Goal: Check status

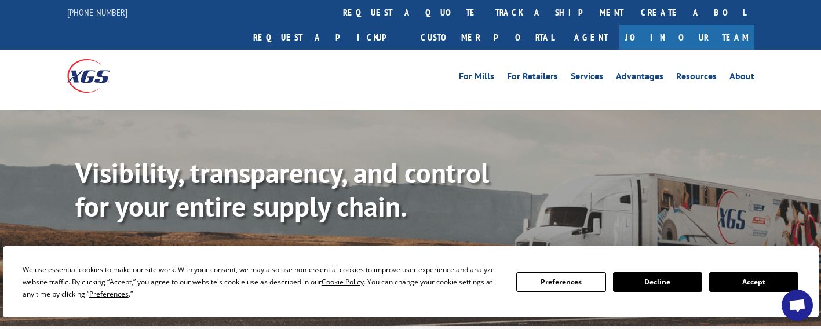
click at [66, 122] on div "Visibility, transparency, and control for your entire supply chain. Track shipm…" at bounding box center [410, 229] width 821 height 238
click at [721, 284] on button "Accept" at bounding box center [753, 282] width 89 height 20
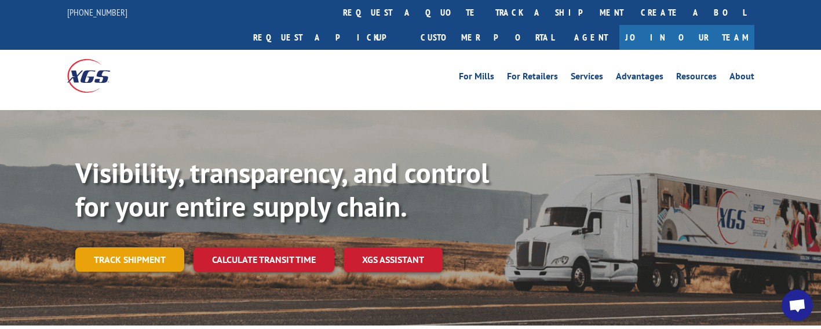
click at [141, 247] on link "Track shipment" at bounding box center [129, 259] width 109 height 24
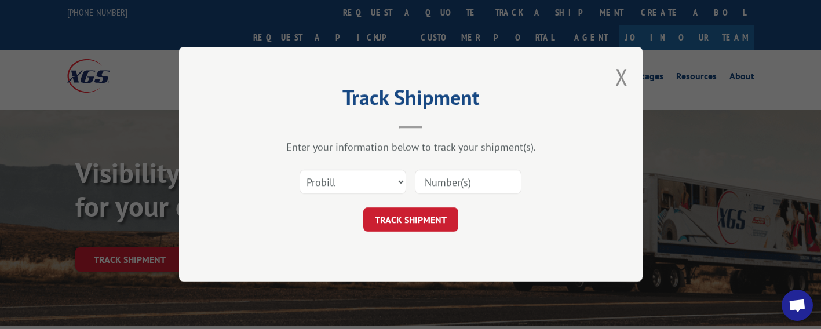
click at [438, 189] on input at bounding box center [468, 182] width 107 height 24
paste input "17501897"
type input "17501897"
click at [398, 211] on button "TRACK SHIPMENT" at bounding box center [410, 220] width 95 height 24
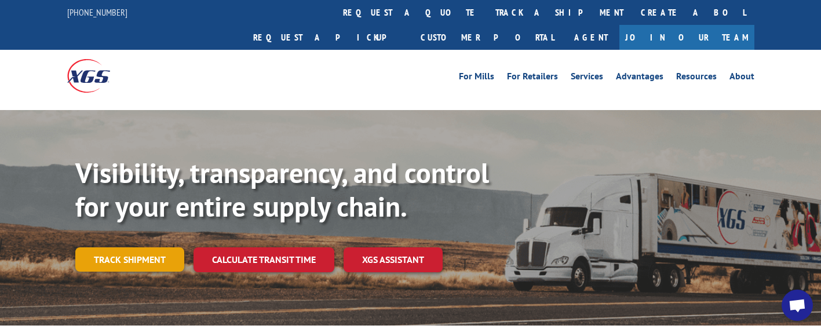
click at [155, 247] on link "Track shipment" at bounding box center [129, 259] width 109 height 24
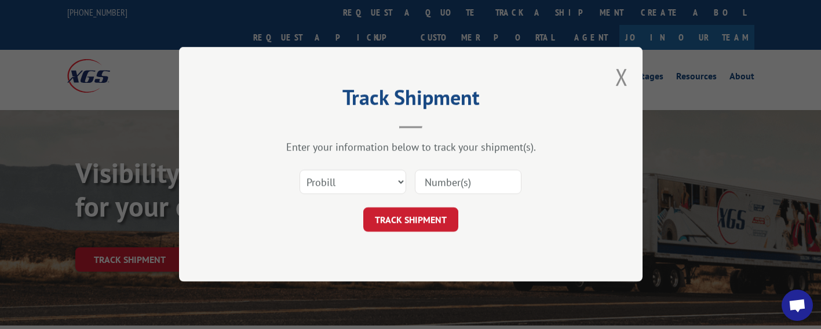
drag, startPoint x: 114, startPoint y: 142, endPoint x: 98, endPoint y: 139, distance: 15.3
click at [112, 142] on div "Track Shipment Enter your information below to track your shipment(s). Select c…" at bounding box center [410, 164] width 821 height 329
click at [445, 189] on input at bounding box center [468, 182] width 107 height 24
paste input "T1582707"
type input "T1582707"
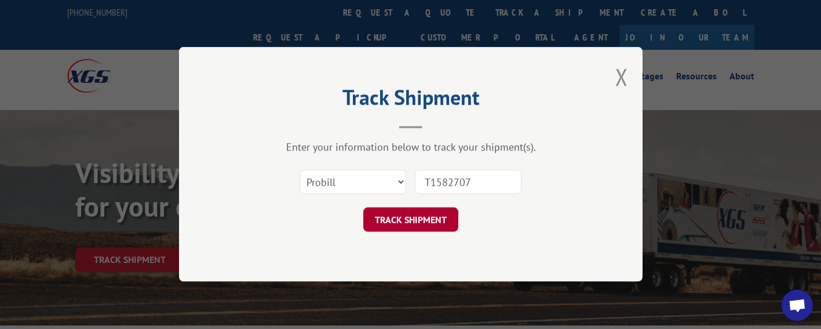
click at [427, 209] on button "TRACK SHIPMENT" at bounding box center [410, 220] width 95 height 24
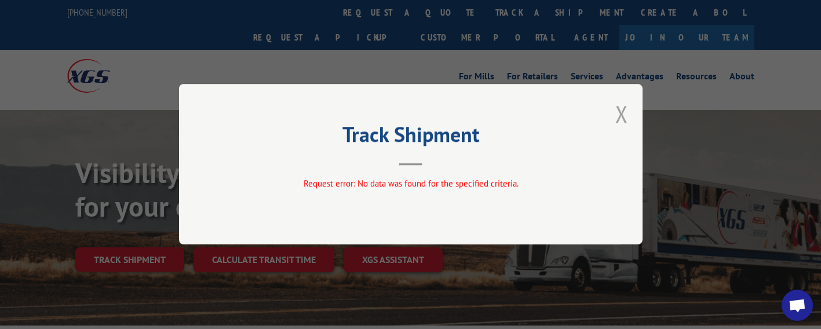
click at [619, 123] on button "Close modal" at bounding box center [621, 113] width 13 height 31
